Goal: Information Seeking & Learning: Learn about a topic

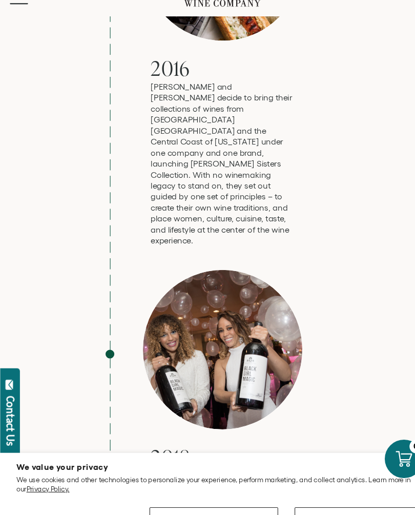
scroll to position [2192, 0]
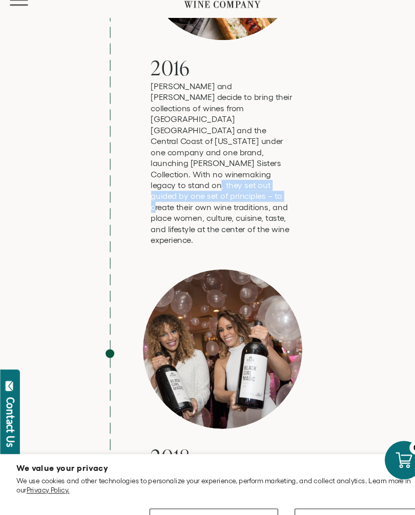
click at [314, 65] on div "2016 [PERSON_NAME] and [PERSON_NAME] decide to bring their collections of wines…" at bounding box center [207, 76] width 231 height 340
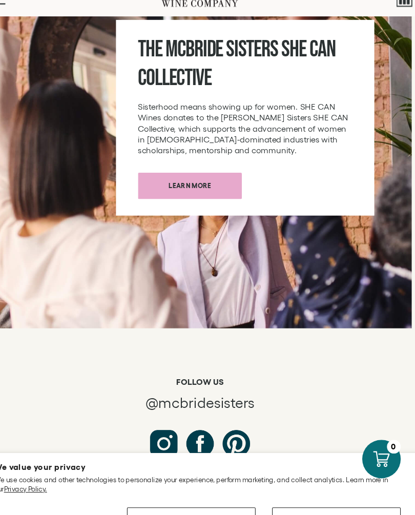
scroll to position [4970, 0]
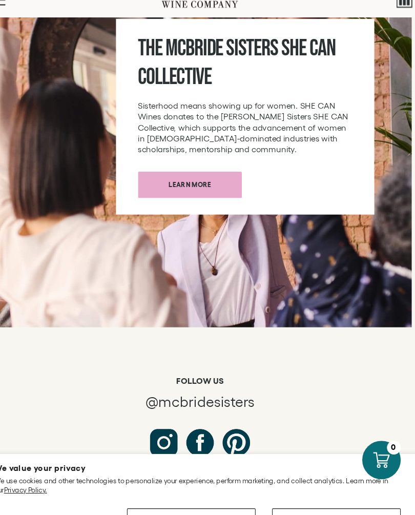
click at [128, 507] on div "71" at bounding box center [131, 511] width 7 height 9
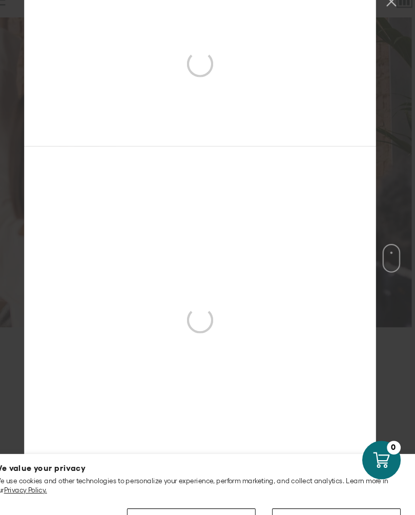
scroll to position [154, 0]
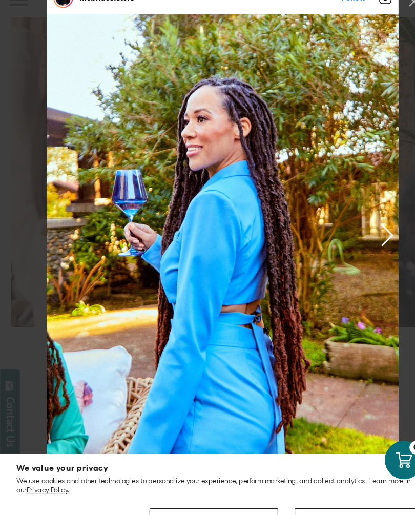
click at [362, 225] on button "Previous image" at bounding box center [359, 235] width 12 height 20
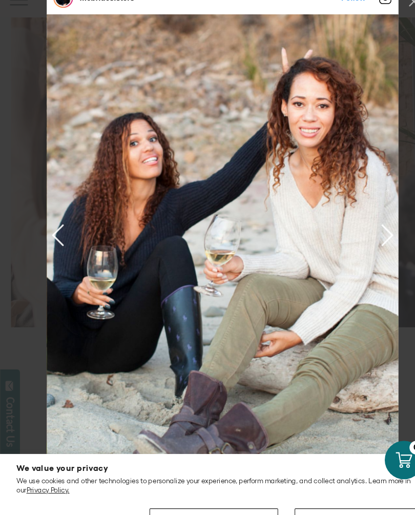
click at [370, 216] on div "Instagram Feed popup" at bounding box center [208, 236] width 328 height 410
click at [361, 225] on button "Previous image" at bounding box center [359, 235] width 12 height 20
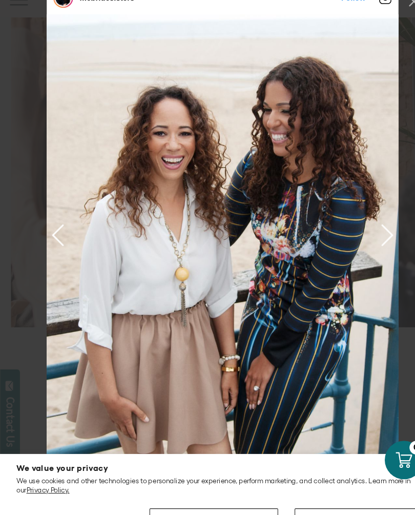
click at [364, 225] on button "Previous image" at bounding box center [359, 235] width 12 height 20
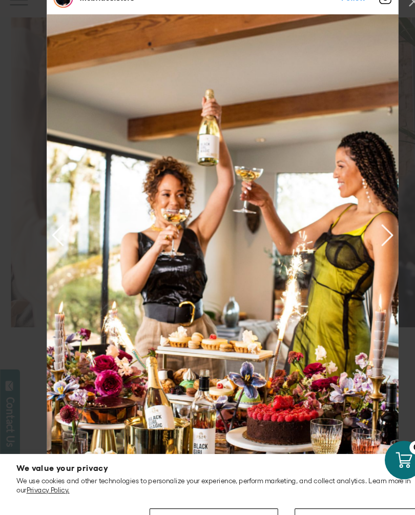
click at [364, 225] on button "Previous image" at bounding box center [359, 235] width 12 height 20
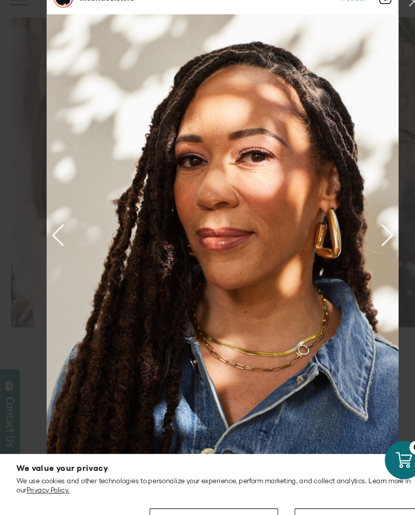
click at [365, 225] on button "Previous image" at bounding box center [359, 235] width 12 height 20
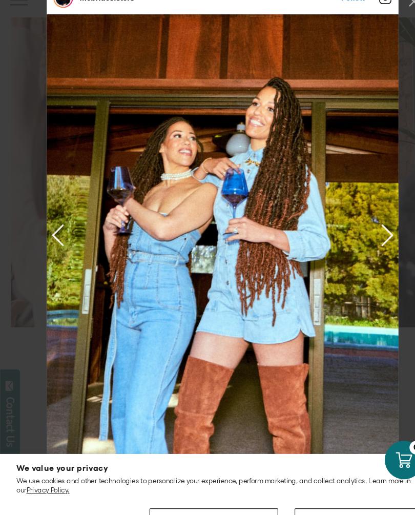
click at [364, 225] on button "Previous image" at bounding box center [359, 235] width 12 height 20
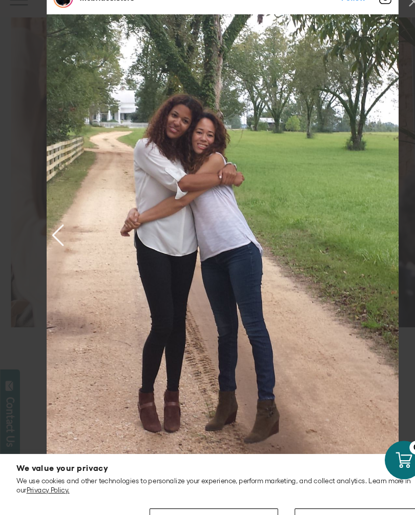
click at [370, 210] on div "Instagram Feed popup" at bounding box center [208, 236] width 328 height 410
click at [366, 230] on div "Instagram Feed popup" at bounding box center [208, 236] width 328 height 410
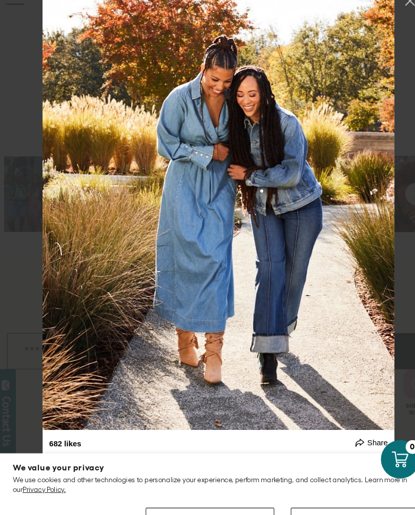
scroll to position [5266, 0]
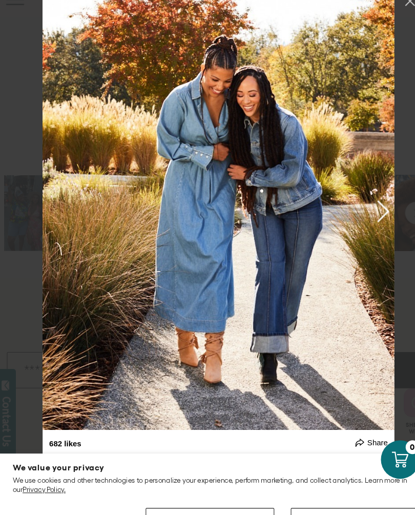
click at [360, 203] on button "Previous image" at bounding box center [359, 213] width 12 height 20
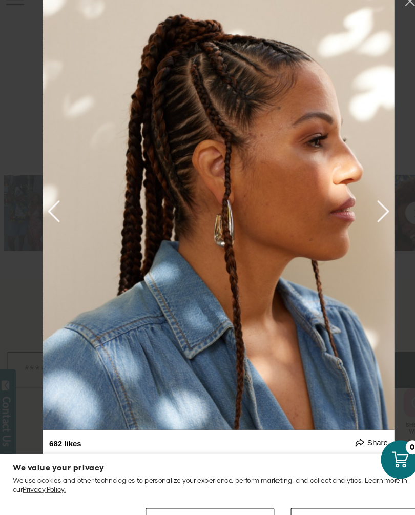
click at [361, 203] on button "Previous image" at bounding box center [359, 213] width 12 height 20
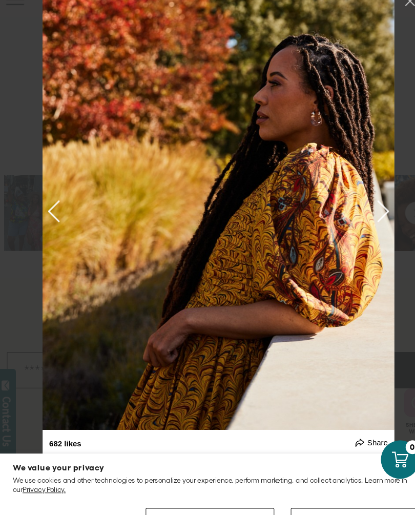
click at [362, 203] on button "Previous image" at bounding box center [359, 213] width 12 height 20
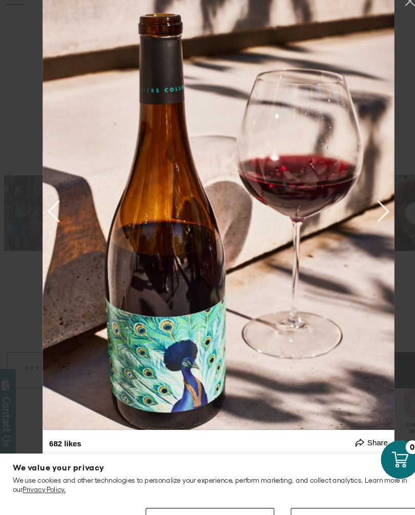
click at [361, 203] on button "Previous image" at bounding box center [359, 213] width 12 height 20
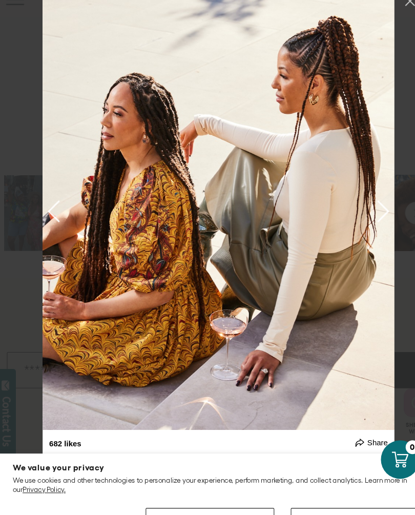
click at [361, 203] on button "Previous image" at bounding box center [359, 213] width 12 height 20
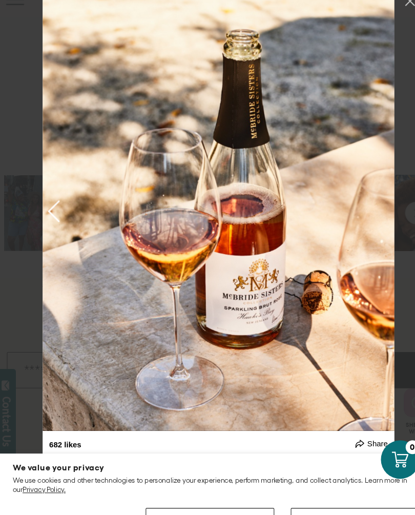
click at [367, 199] on div "Instagram Feed popup" at bounding box center [208, 214] width 328 height 410
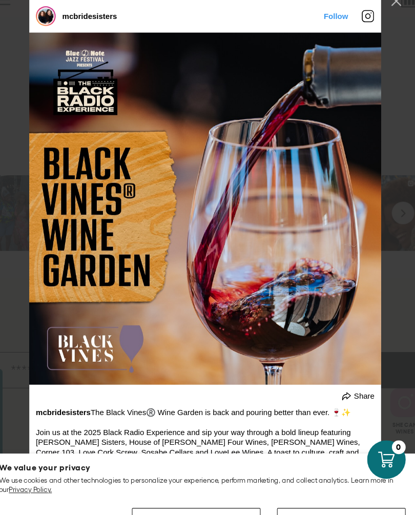
scroll to position [3615, 0]
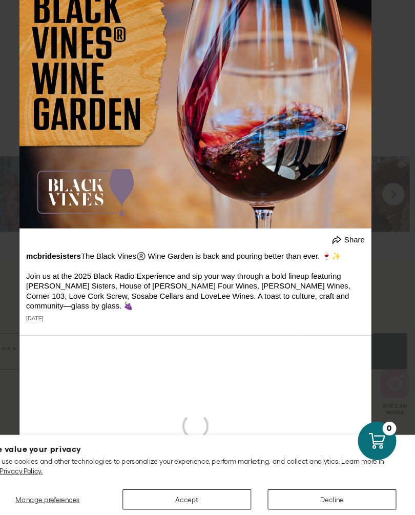
scroll to position [3742, 0]
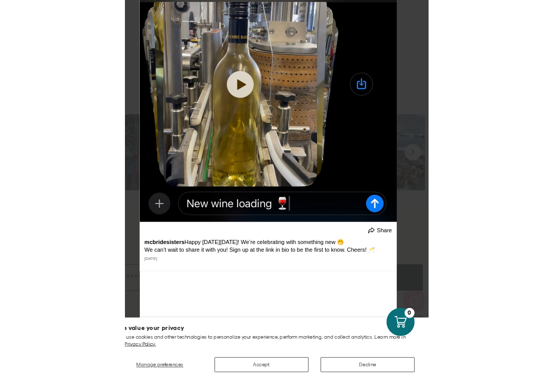
scroll to position [5590, 0]
